Goal: Entertainment & Leisure: Consume media (video, audio)

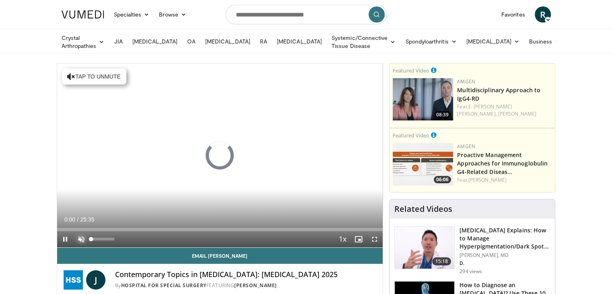
click at [80, 239] on span "Video Player" at bounding box center [81, 239] width 16 height 16
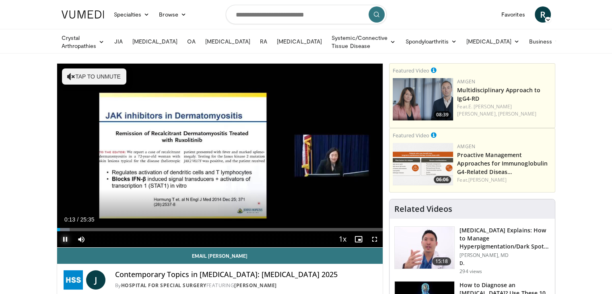
click at [66, 239] on span "Video Player" at bounding box center [65, 239] width 16 height 16
click at [70, 238] on span "Video Player" at bounding box center [65, 239] width 16 height 16
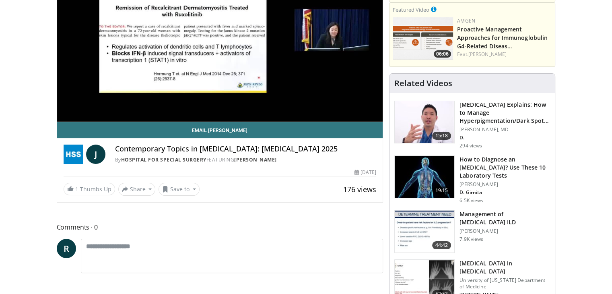
scroll to position [40, 0]
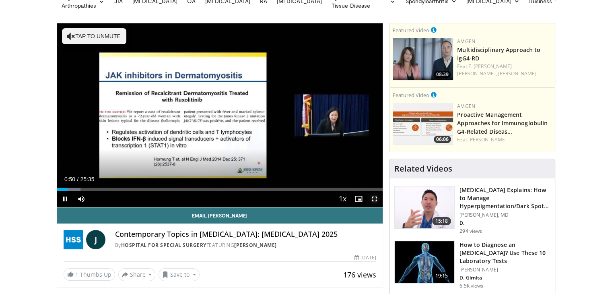
click at [372, 196] on span "Video Player" at bounding box center [375, 199] width 16 height 16
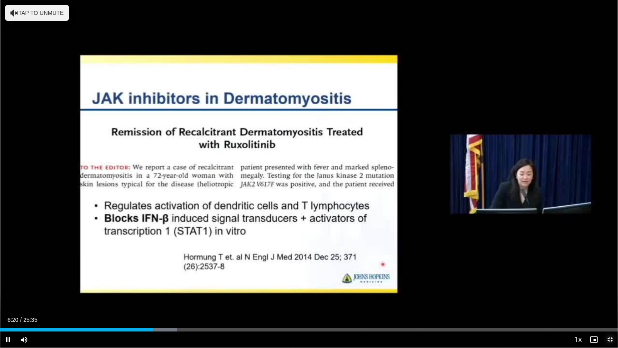
drag, startPoint x: 610, startPoint y: 340, endPoint x: 556, endPoint y: 261, distance: 95.6
click at [610, 293] on span "Video Player" at bounding box center [610, 339] width 16 height 16
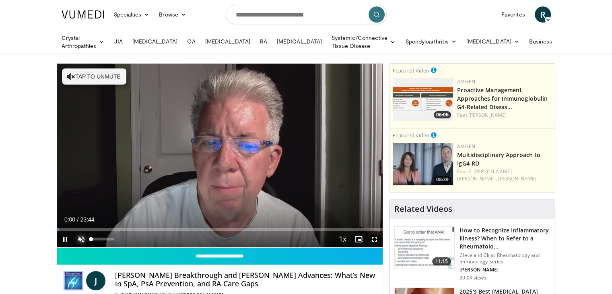
click at [81, 239] on span "Video Player" at bounding box center [81, 239] width 16 height 16
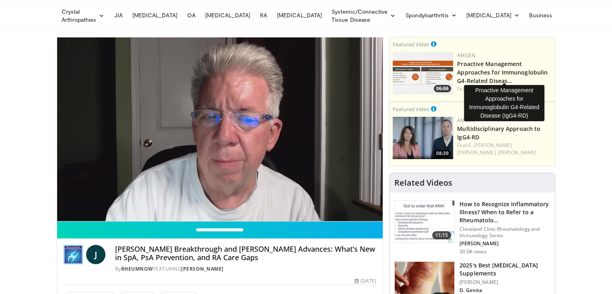
scroll to position [40, 0]
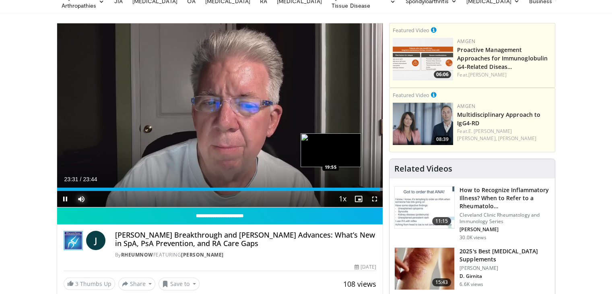
click at [330, 188] on div "Loaded : 100.00% 23:31 19:55" at bounding box center [220, 188] width 326 height 3
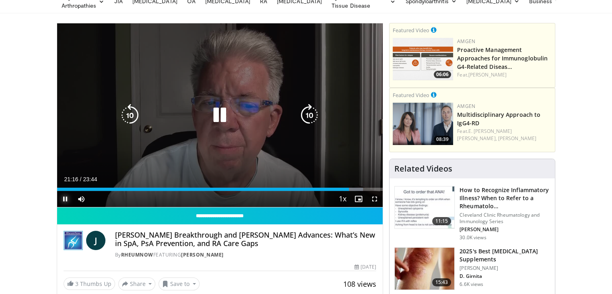
click at [63, 198] on span "Video Player" at bounding box center [65, 199] width 16 height 16
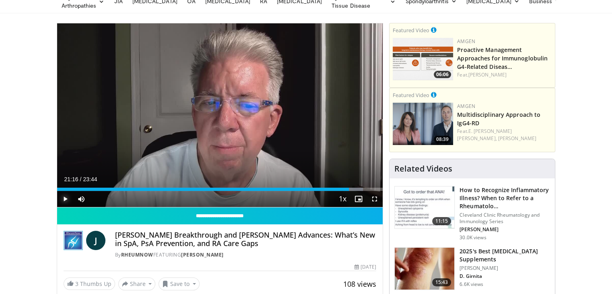
click at [66, 195] on span "Video Player" at bounding box center [65, 199] width 16 height 16
click at [66, 199] on span "Video Player" at bounding box center [65, 199] width 16 height 16
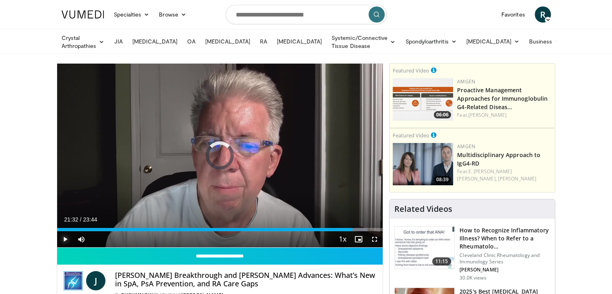
click at [350, 228] on div "21:32" at bounding box center [205, 229] width 296 height 3
click at [63, 238] on span "Video Player" at bounding box center [65, 239] width 16 height 16
click at [64, 237] on span "Video Player" at bounding box center [65, 239] width 16 height 16
click at [65, 239] on span "Video Player" at bounding box center [65, 239] width 16 height 16
click at [347, 228] on div "Loaded : 95.34% 21:07 21:07" at bounding box center [220, 229] width 326 height 3
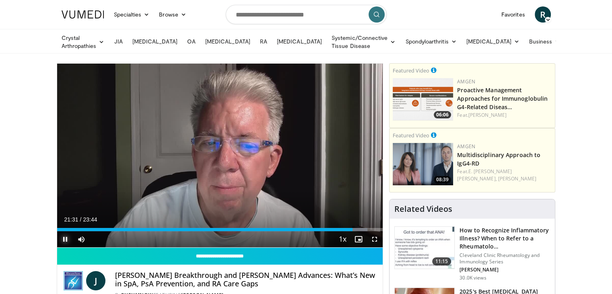
click at [64, 238] on span "Video Player" at bounding box center [65, 239] width 16 height 16
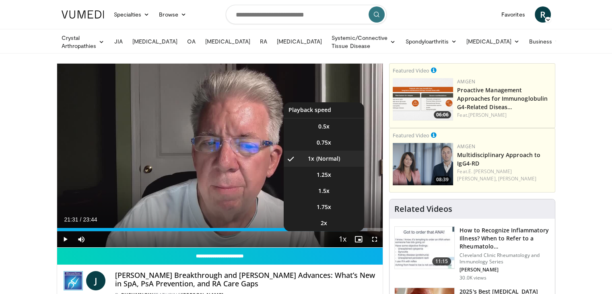
drag, startPoint x: 350, startPoint y: 230, endPoint x: 359, endPoint y: 235, distance: 10.1
click at [350, 231] on button "Playback Rate" at bounding box center [342, 239] width 16 height 16
click at [348, 229] on li "2x" at bounding box center [324, 223] width 80 height 16
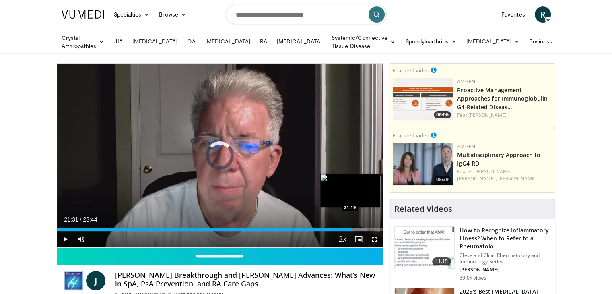
click at [349, 228] on div "21:31" at bounding box center [204, 229] width 295 height 3
click at [344, 228] on div "21:18" at bounding box center [203, 229] width 293 height 3
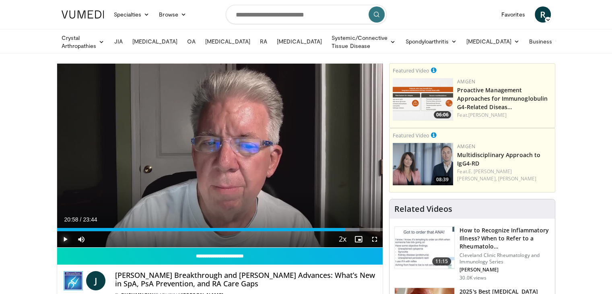
click at [66, 238] on span "Video Player" at bounding box center [65, 239] width 16 height 16
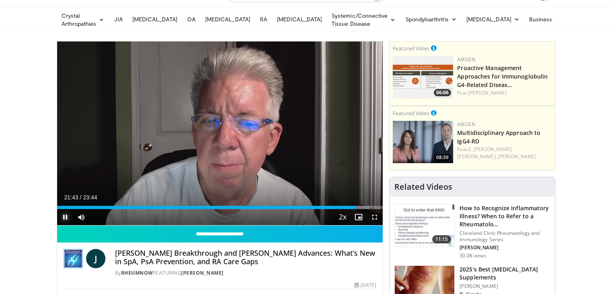
scroll to position [40, 0]
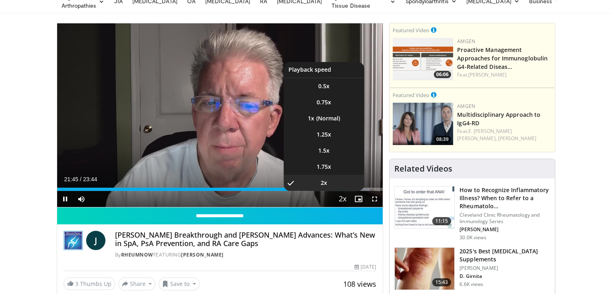
click at [342, 196] on span "Video Player" at bounding box center [342, 199] width 11 height 16
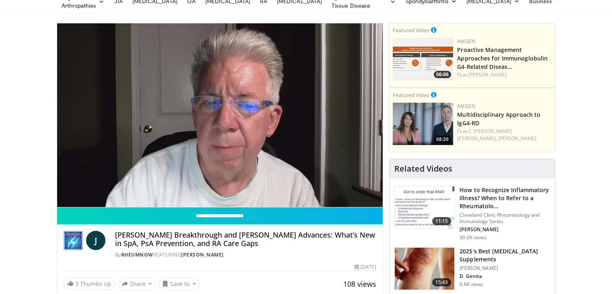
click at [342, 196] on video-js "**********" at bounding box center [220, 115] width 326 height 184
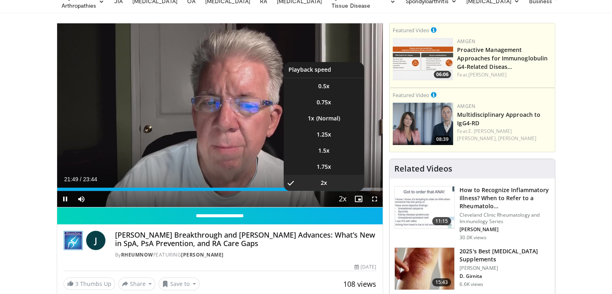
click at [342, 196] on video-js "**********" at bounding box center [220, 115] width 326 height 184
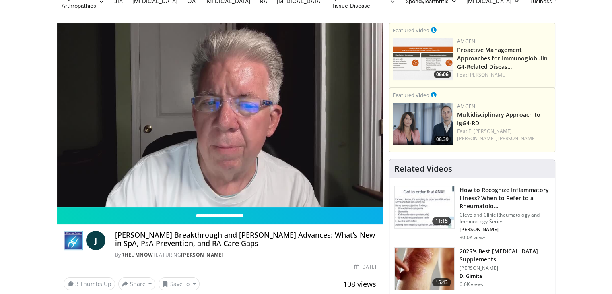
click at [342, 196] on video-js "**********" at bounding box center [220, 115] width 326 height 184
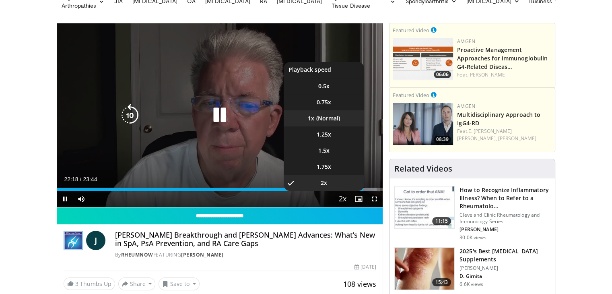
click at [325, 120] on li "1x" at bounding box center [324, 118] width 80 height 16
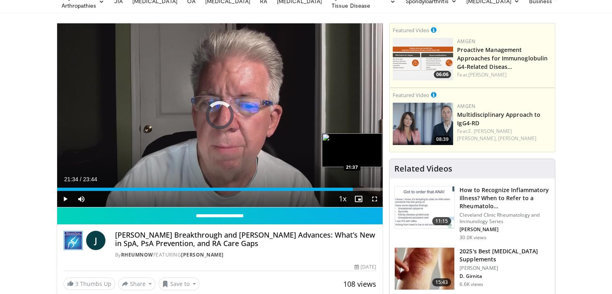
click at [353, 189] on div "Loaded : 0.00% 22:20 21:37" at bounding box center [220, 188] width 326 height 3
click at [331, 188] on div "21:43" at bounding box center [206, 188] width 298 height 3
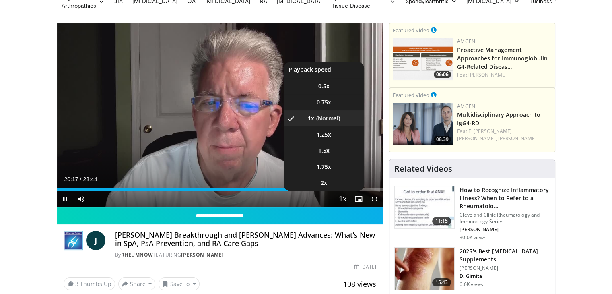
click at [341, 196] on span "Video Player" at bounding box center [342, 199] width 11 height 16
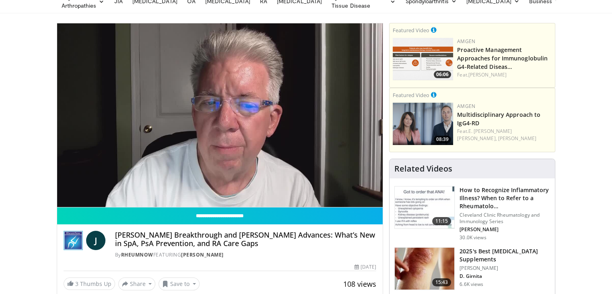
click at [341, 196] on div "10 seconds Tap to unmute" at bounding box center [220, 114] width 326 height 183
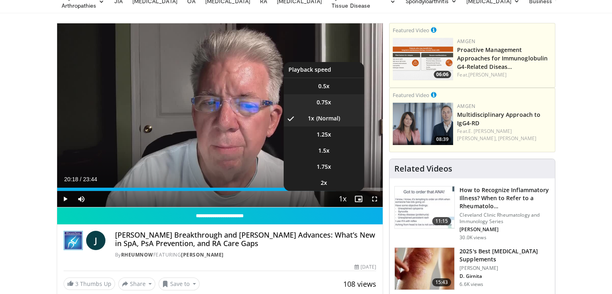
click at [323, 102] on span "0.75x" at bounding box center [324, 102] width 14 height 8
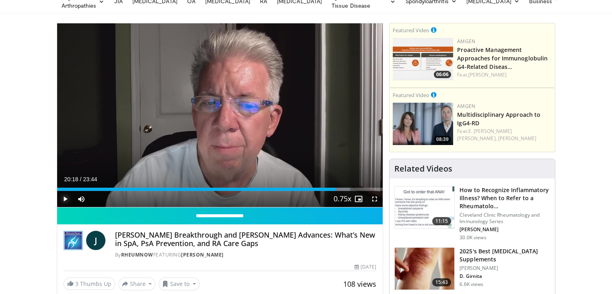
click at [63, 199] on span "Video Player" at bounding box center [65, 199] width 16 height 16
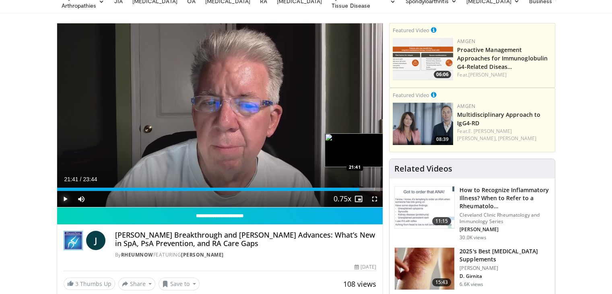
click at [354, 189] on div "21:41" at bounding box center [208, 188] width 303 height 3
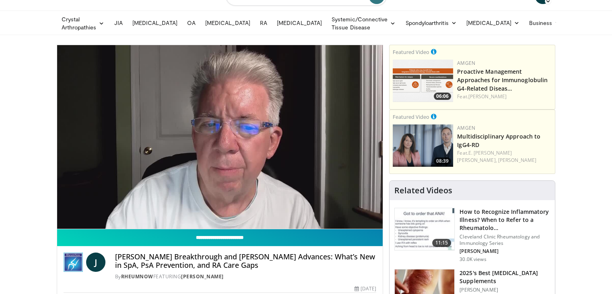
scroll to position [0, 0]
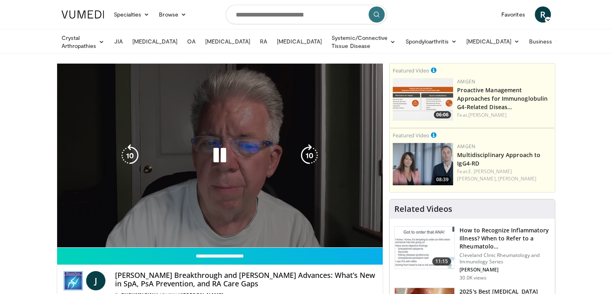
click at [355, 230] on video-js "**********" at bounding box center [220, 156] width 326 height 184
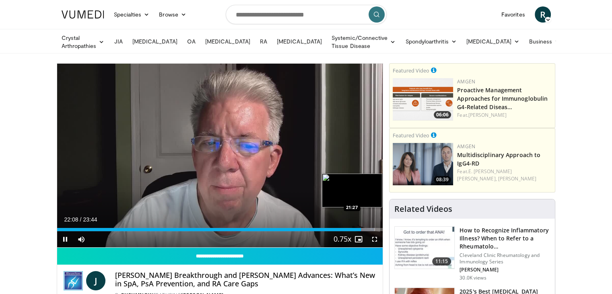
click at [351, 228] on div "22:08" at bounding box center [209, 229] width 304 height 3
click at [355, 231] on span "Video Player" at bounding box center [358, 239] width 16 height 16
click at [354, 231] on div "Current Time 22:24 / Duration 23:44 Pause Skip Backward Skip Forward Mute 41% L…" at bounding box center [220, 239] width 326 height 16
click at [356, 229] on div "21:48" at bounding box center [211, 229] width 308 height 3
click at [353, 228] on div "Loaded : 98.85% 22:25 21:35" at bounding box center [220, 229] width 326 height 3
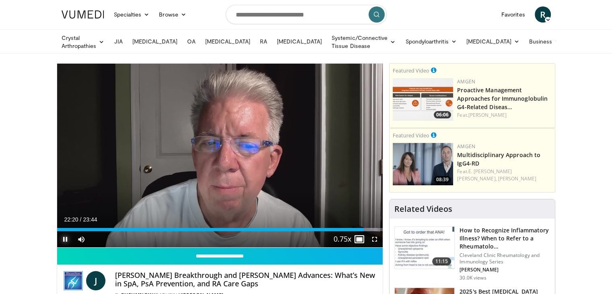
click at [65, 237] on span "Video Player" at bounding box center [65, 239] width 16 height 16
click at [356, 229] on div "22:20" at bounding box center [210, 229] width 307 height 3
click at [65, 235] on span "Video Player" at bounding box center [65, 239] width 16 height 16
click at [70, 238] on span "Video Player" at bounding box center [65, 239] width 16 height 16
click at [358, 229] on div "21:58" at bounding box center [208, 229] width 302 height 3
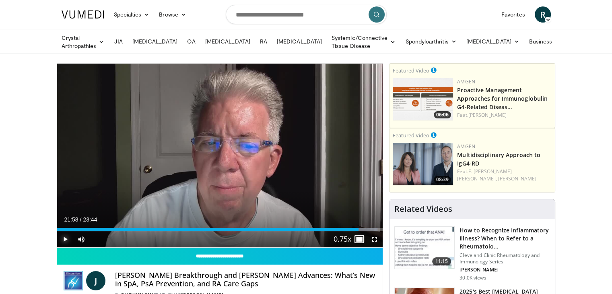
click at [64, 235] on span "Video Player" at bounding box center [65, 239] width 16 height 16
click at [68, 241] on span "Video Player" at bounding box center [65, 239] width 16 height 16
drag, startPoint x: 362, startPoint y: 229, endPoint x: 413, endPoint y: 247, distance: 54.5
click at [363, 229] on div "Loaded : 100.00% 22:16 22:16" at bounding box center [220, 229] width 326 height 3
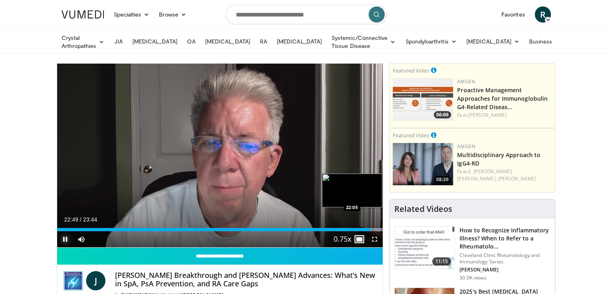
click at [360, 228] on div "Loaded : 100.00% 22:49 22:05" at bounding box center [220, 229] width 326 height 3
click at [63, 235] on span "Video Player" at bounding box center [65, 239] width 16 height 16
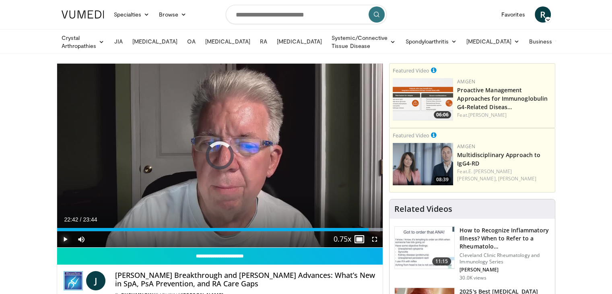
click at [362, 229] on div "22:42" at bounding box center [213, 229] width 312 height 3
click at [65, 239] on span "Video Player" at bounding box center [65, 239] width 16 height 16
click at [64, 236] on span "Video Player" at bounding box center [65, 239] width 16 height 16
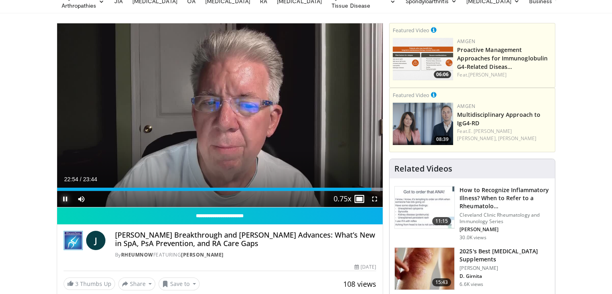
click at [66, 197] on span "Video Player" at bounding box center [65, 199] width 16 height 16
click at [66, 198] on span "Video Player" at bounding box center [65, 199] width 16 height 16
click at [369, 187] on div "23:03" at bounding box center [215, 188] width 317 height 3
click at [363, 189] on div "22:19" at bounding box center [215, 188] width 317 height 3
click at [367, 191] on span "Video Player" at bounding box center [375, 199] width 16 height 16
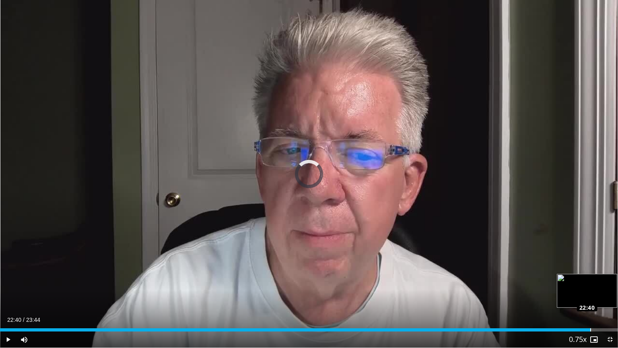
click at [590, 293] on div "Loaded : 0.00% 22:40 22:40" at bounding box center [309, 329] width 618 height 3
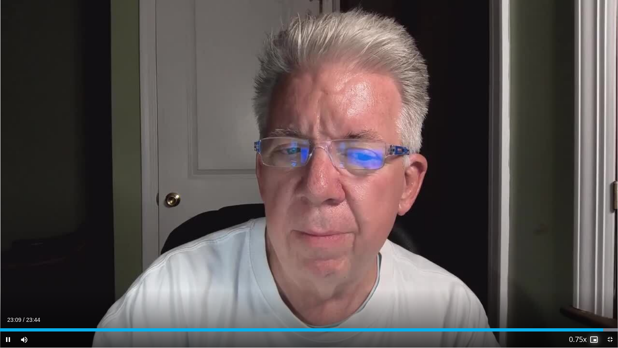
drag, startPoint x: 595, startPoint y: 332, endPoint x: 228, endPoint y: 175, distance: 399.5
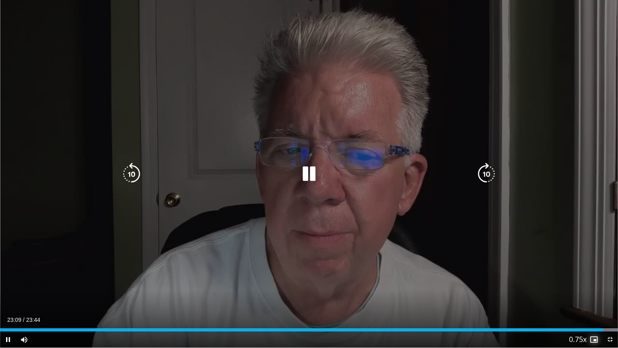
click at [595, 293] on span "Video Player" at bounding box center [594, 339] width 16 height 16
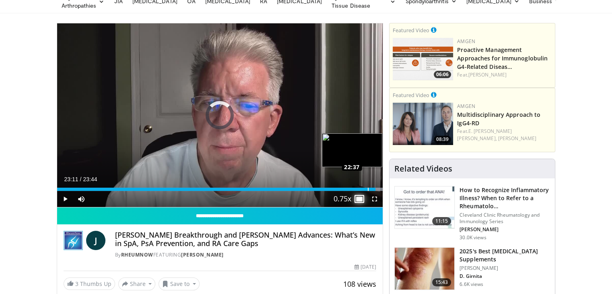
click at [367, 185] on div "Loaded : 100.00% 23:12 22:37" at bounding box center [220, 187] width 326 height 8
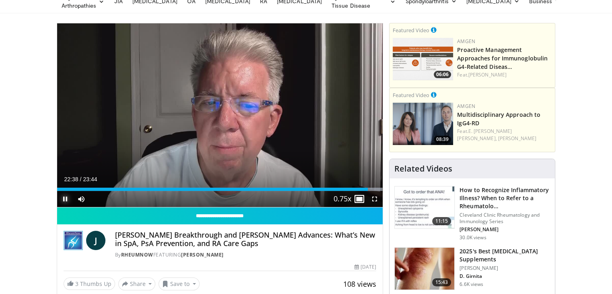
drag, startPoint x: 66, startPoint y: 198, endPoint x: 65, endPoint y: 194, distance: 4.5
click at [66, 197] on span "Video Player" at bounding box center [65, 199] width 16 height 16
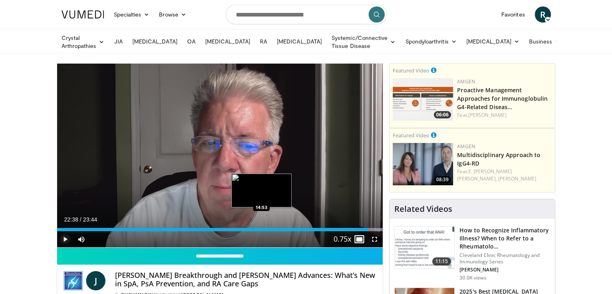
scroll to position [0, 0]
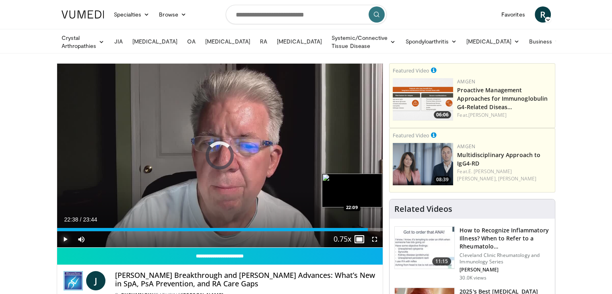
click at [361, 228] on div "22:38" at bounding box center [212, 229] width 311 height 3
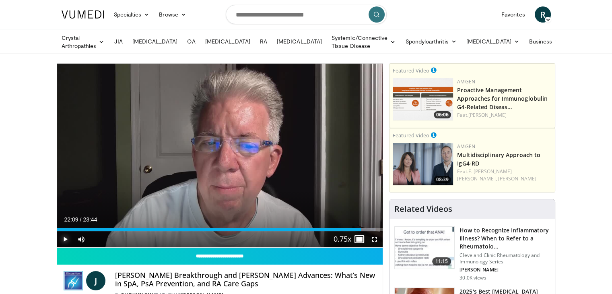
click at [65, 239] on span "Video Player" at bounding box center [65, 239] width 16 height 16
click at [364, 228] on div "Progress Bar" at bounding box center [369, 229] width 16 height 3
click at [367, 228] on div "Loaded : 99.10% 22:29 22:35" at bounding box center [220, 229] width 326 height 3
click at [368, 228] on div "Loaded : 99.55% 22:37 22:40" at bounding box center [220, 229] width 326 height 3
click at [63, 236] on span "Video Player" at bounding box center [65, 239] width 16 height 16
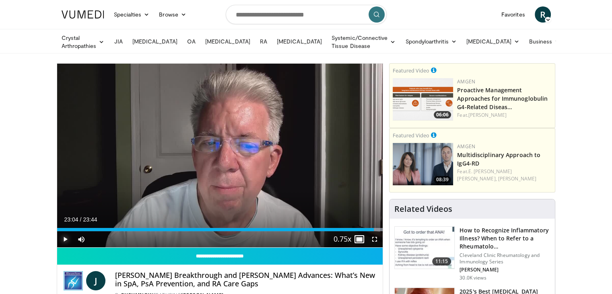
click at [63, 236] on span "Video Player" at bounding box center [65, 239] width 16 height 16
click at [368, 229] on div "Loaded : 100.00% 22:39 22:39" at bounding box center [220, 229] width 326 height 3
click at [371, 229] on div "Loaded : 100.00% 22:54 22:54" at bounding box center [220, 229] width 326 height 3
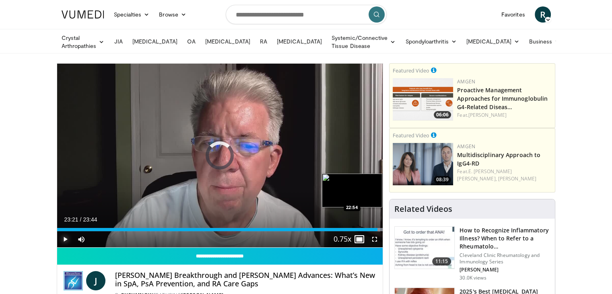
click at [371, 228] on div "23:21" at bounding box center [217, 229] width 321 height 3
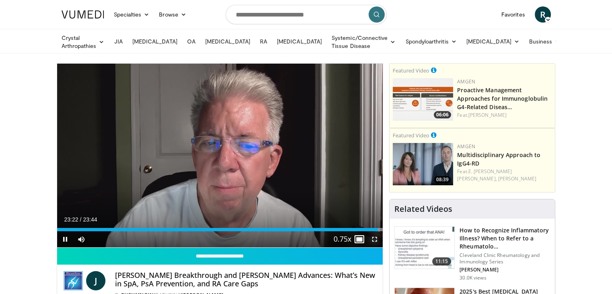
click at [372, 231] on span "Video Player" at bounding box center [375, 239] width 16 height 16
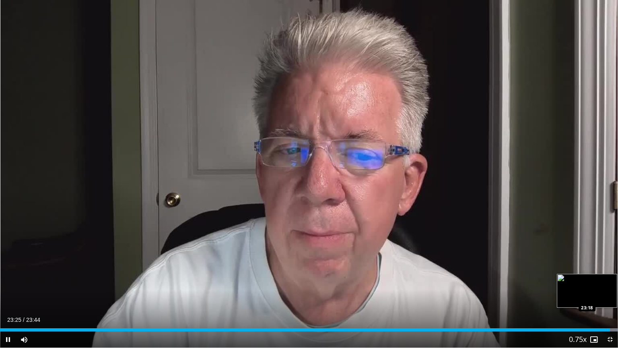
click at [607, 293] on div "Loaded : 100.00% 23:25 23:18" at bounding box center [309, 329] width 618 height 3
click at [600, 293] on div "Loaded : 100.00% 23:02 23:02" at bounding box center [309, 329] width 618 height 3
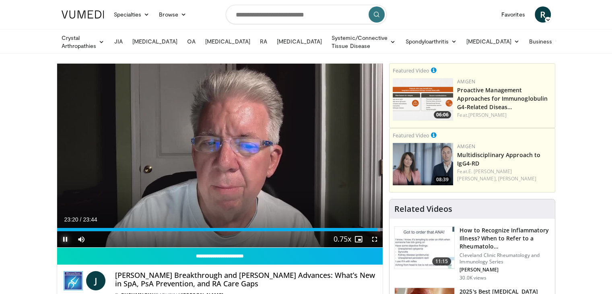
click at [63, 240] on span "Video Player" at bounding box center [65, 239] width 16 height 16
click at [62, 240] on span "Video Player" at bounding box center [65, 239] width 16 height 16
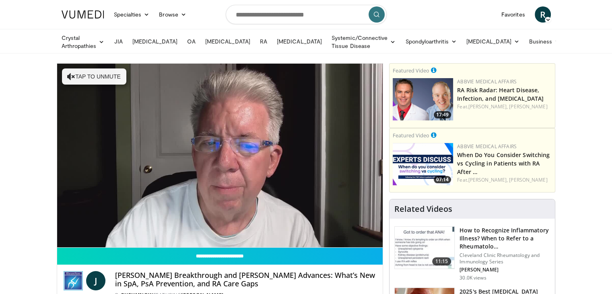
click at [335, 158] on div "10 seconds Tap to unmute" at bounding box center [220, 155] width 326 height 183
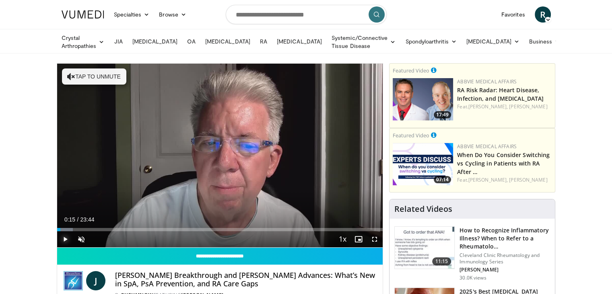
click at [64, 235] on span "Video Player" at bounding box center [65, 239] width 16 height 16
